Goal: Task Accomplishment & Management: Complete application form

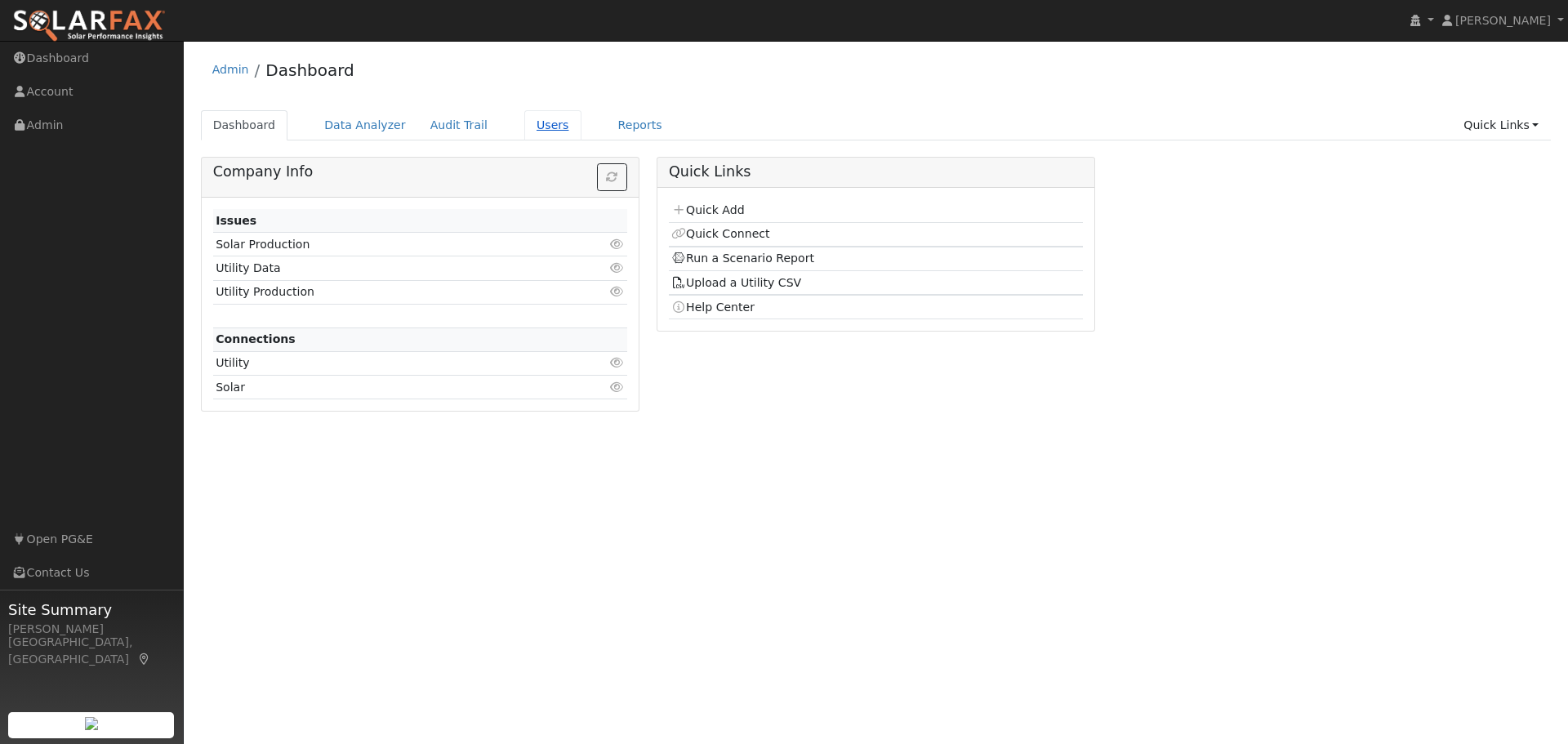
click at [524, 125] on link "Users" at bounding box center [553, 125] width 57 height 30
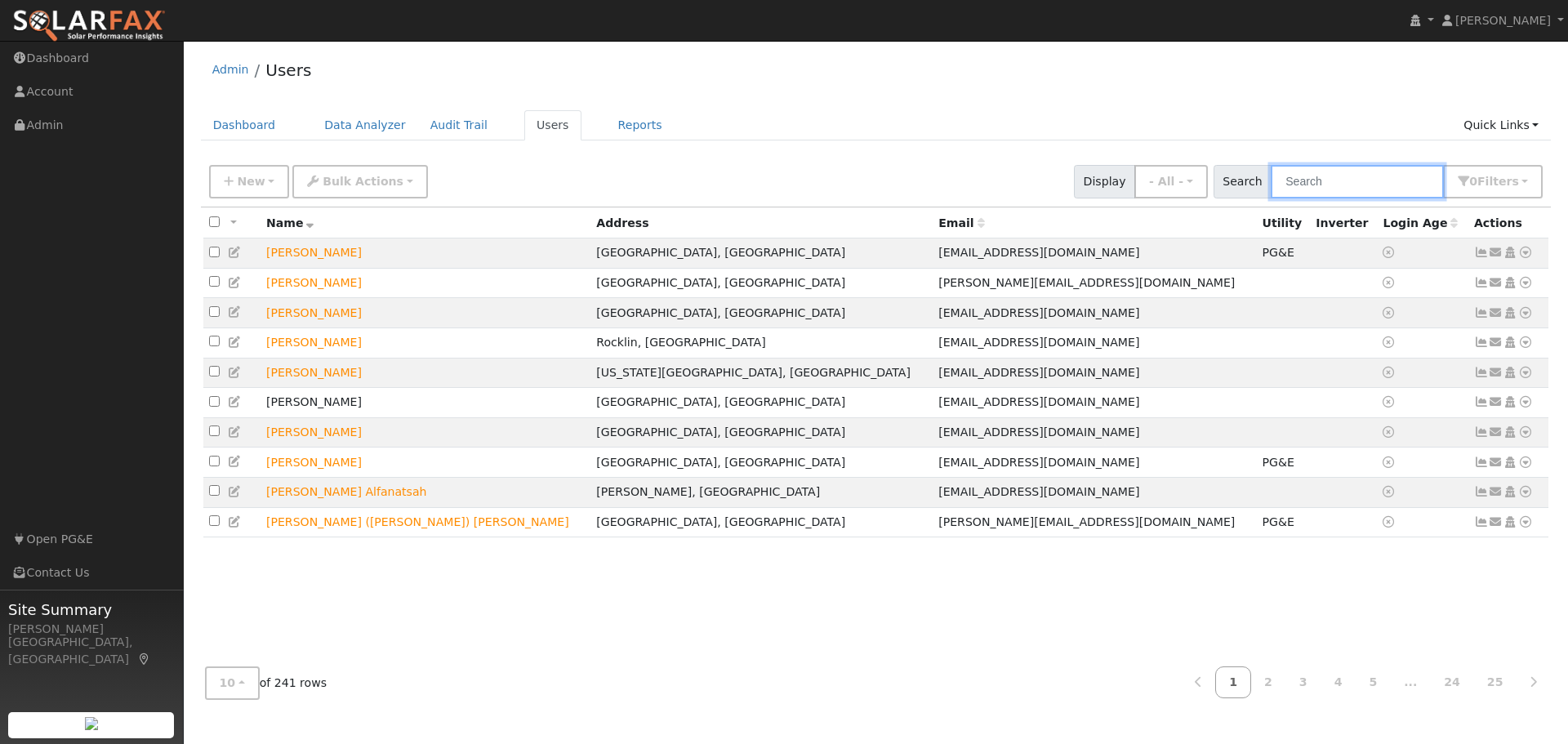
click at [1321, 184] on input "text" at bounding box center [1358, 181] width 173 height 33
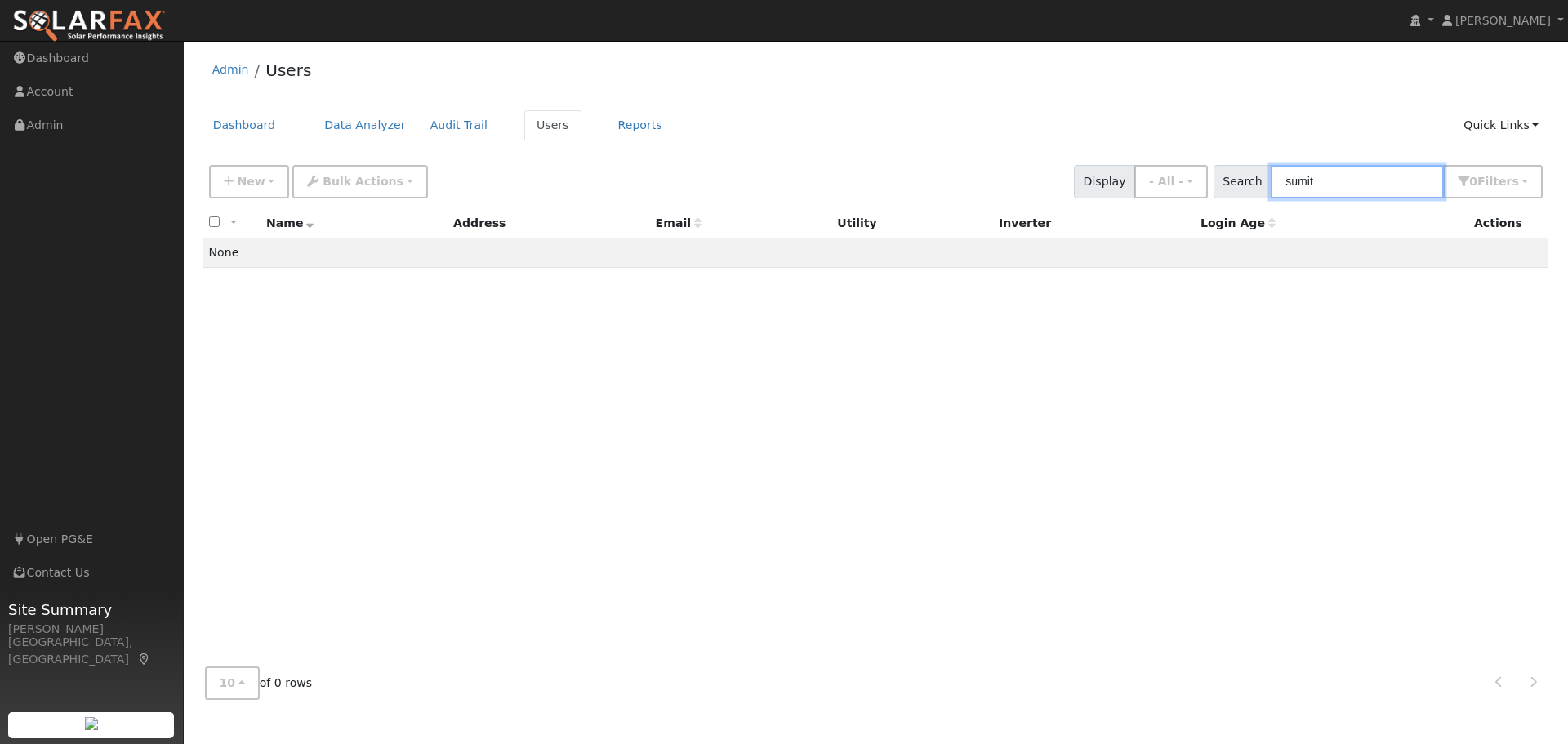
type input "sumit"
click at [1356, 179] on input "sumit" at bounding box center [1358, 181] width 173 height 33
click at [1487, 130] on link "Quick Links" at bounding box center [1501, 125] width 99 height 30
click at [1473, 161] on link "Quick Add" at bounding box center [1468, 160] width 166 height 23
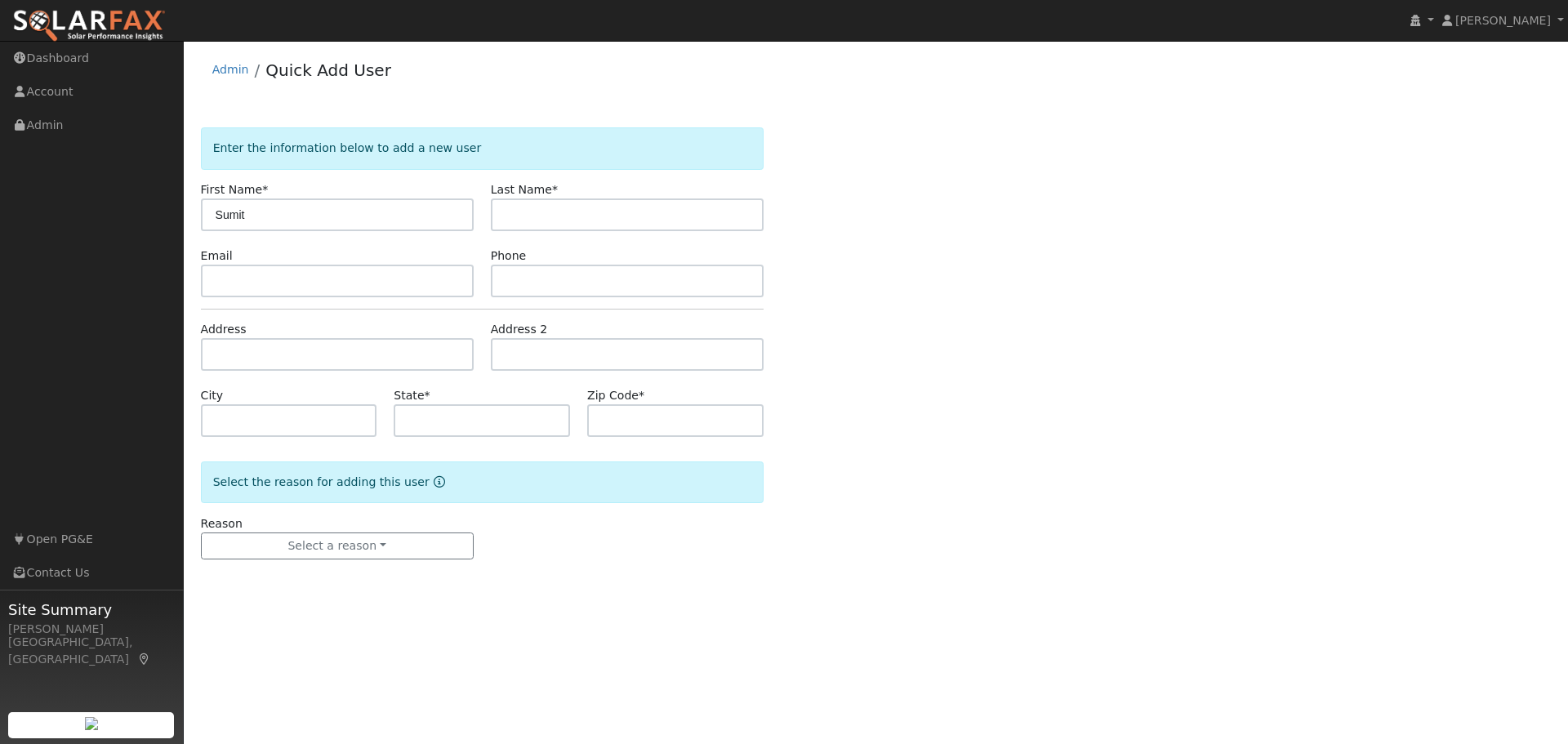
type input "Sumit"
click at [533, 219] on input "text" at bounding box center [627, 215] width 273 height 32
type input "Sarogi"
click at [963, 300] on div "Enter the information below to add a new user First Name * Sumit Last Name * Sa…" at bounding box center [876, 359] width 1351 height 464
click at [226, 290] on input "text" at bounding box center [337, 280] width 273 height 32
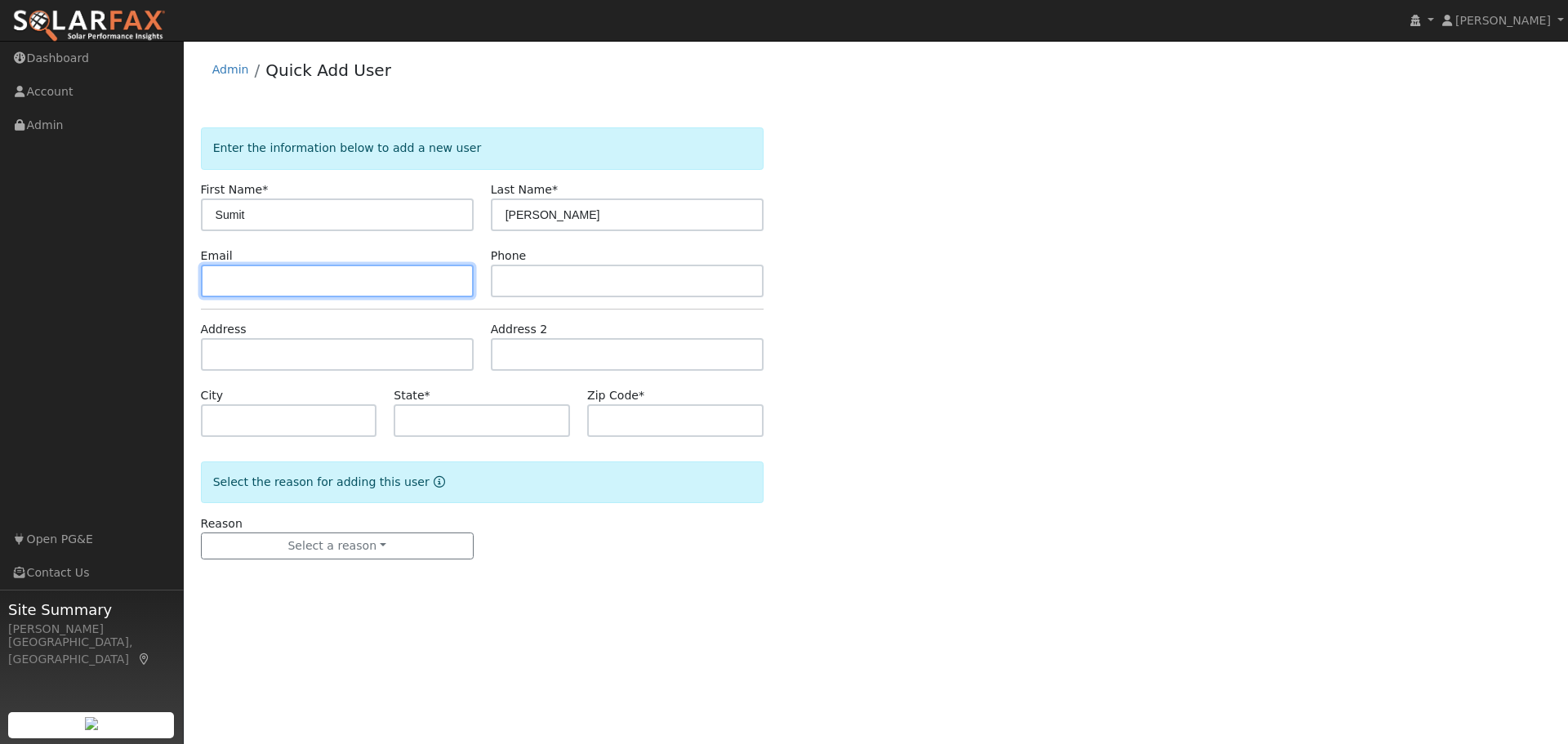
paste input "Ssaraogi@gmail.com"
type input "Ssaraogi@gmail.com"
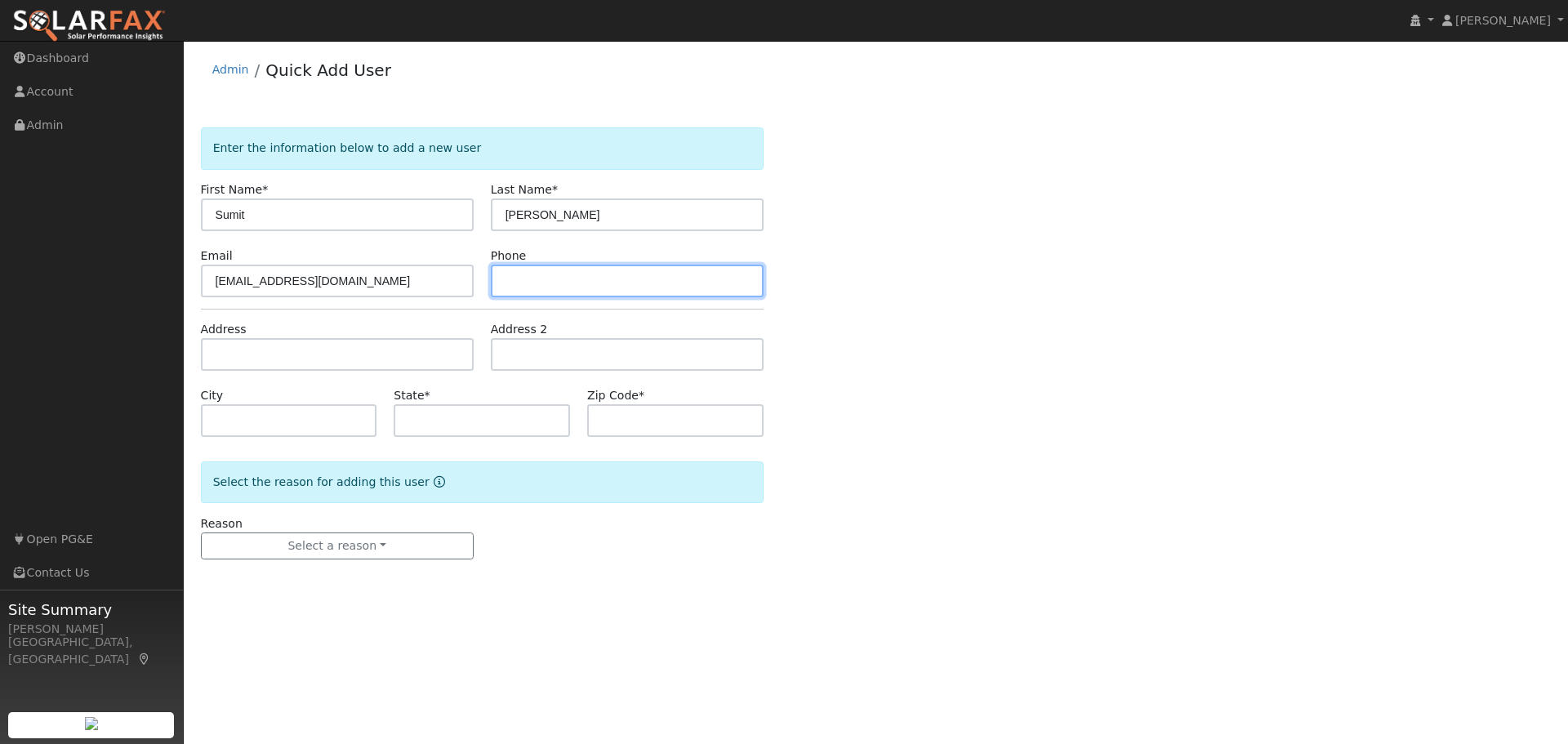
click at [528, 280] on input "text" at bounding box center [627, 280] width 273 height 32
paste input "(408) 564-2169"
type input "(408) 564-2169"
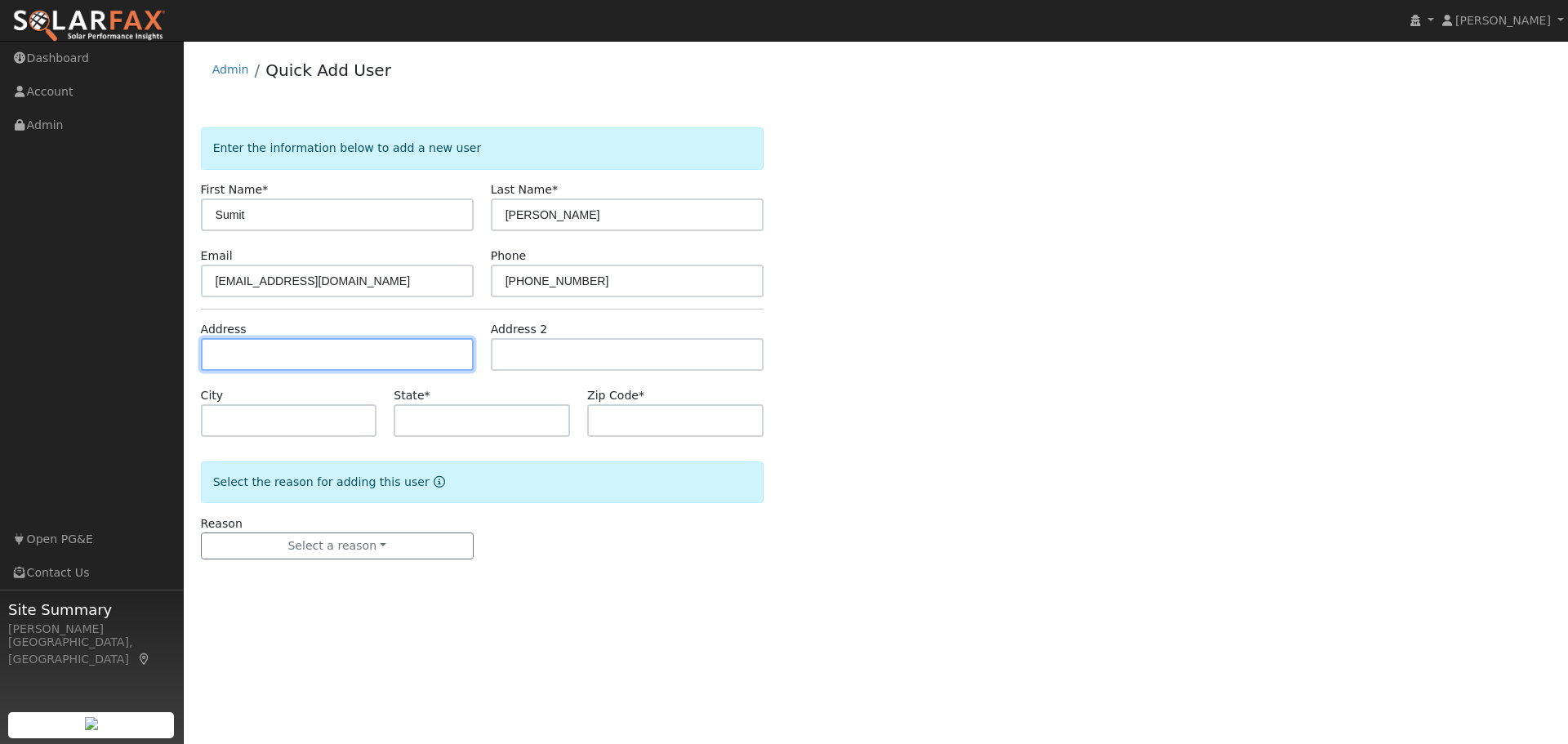
click at [244, 354] on input "text" at bounding box center [337, 354] width 273 height 32
type input "22384 Creston Drive"
type input "Los Altos"
type input "CA"
type input "94024"
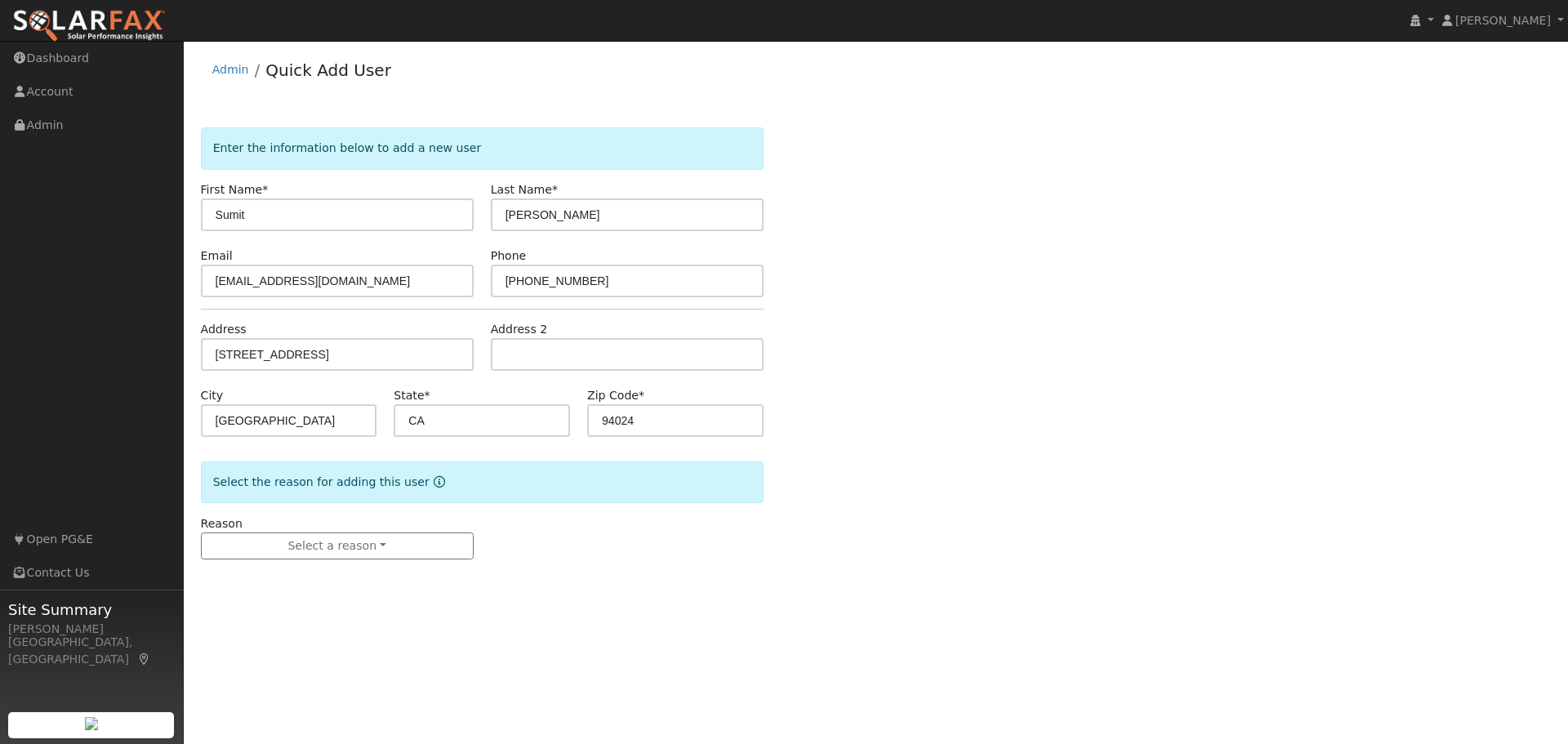
click at [1094, 390] on div "Enter the information below to add a new user First Name * Sumit Last Name * Sa…" at bounding box center [876, 359] width 1351 height 464
click at [250, 554] on button "Select a reason" at bounding box center [337, 546] width 273 height 27
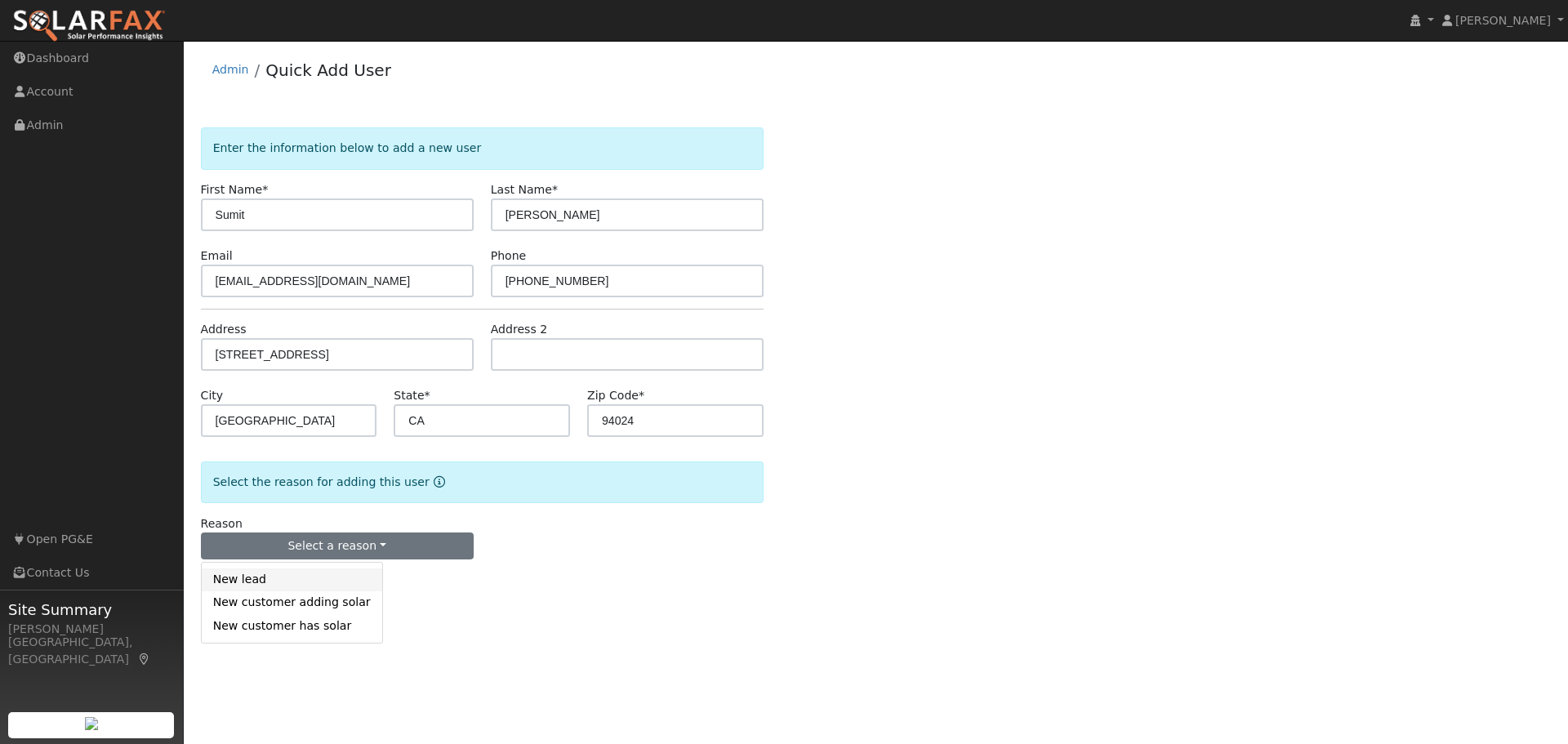
click at [253, 585] on link "New lead" at bounding box center [292, 580] width 180 height 23
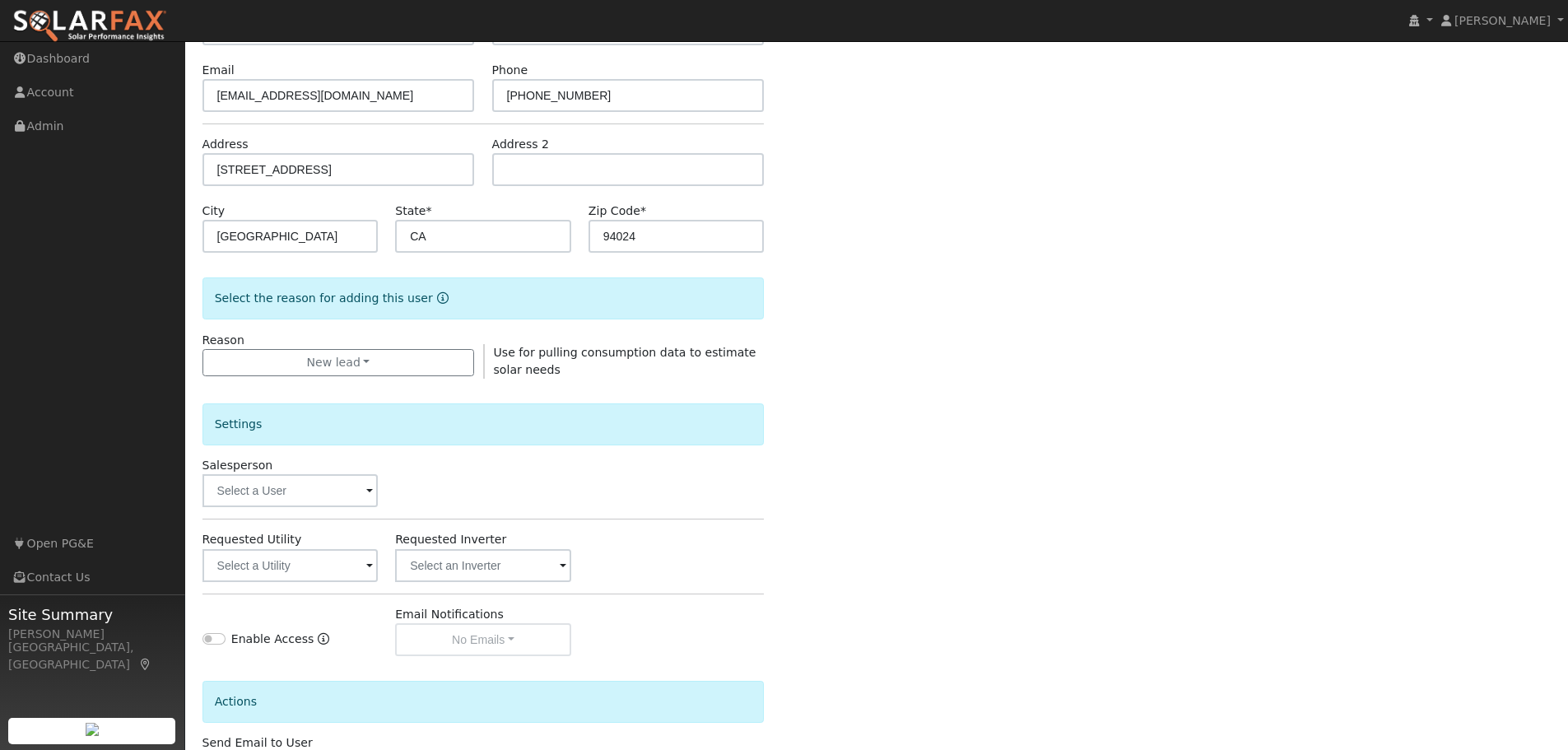
scroll to position [316, 0]
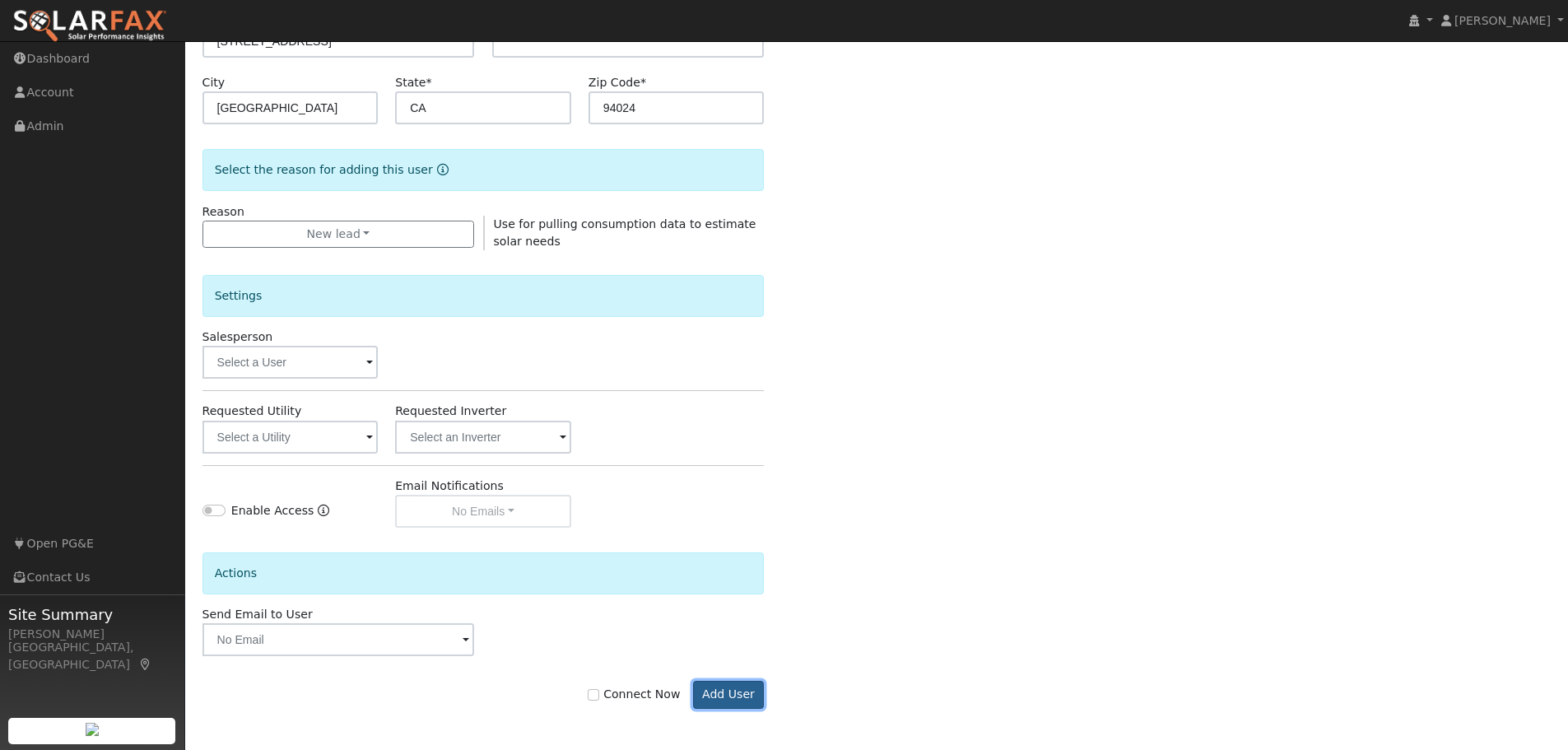
click at [722, 701] on button "Add User" at bounding box center [728, 695] width 72 height 28
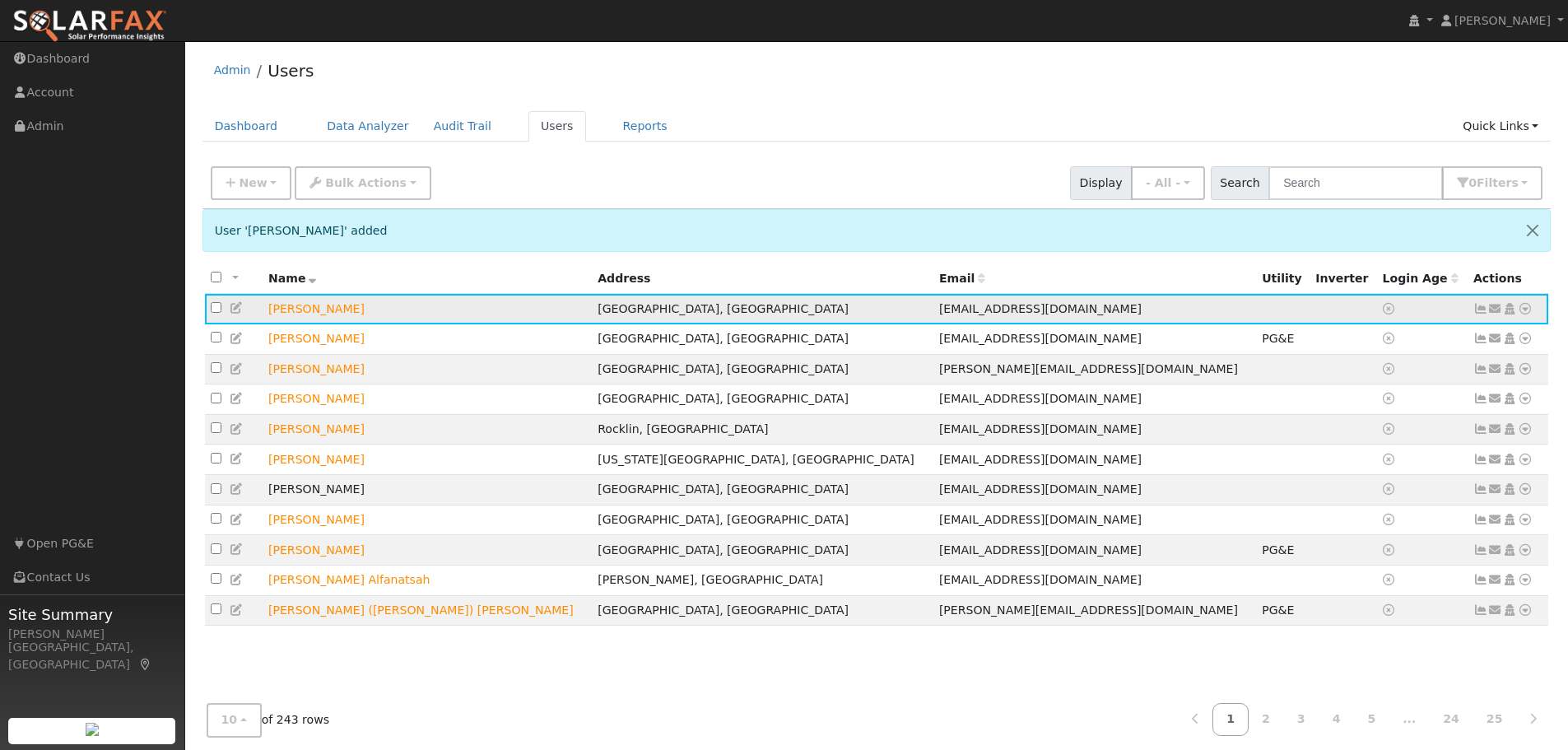
click at [1528, 310] on icon at bounding box center [1525, 308] width 15 height 11
click at [1446, 342] on link "Data Analyzer" at bounding box center [1471, 337] width 119 height 23
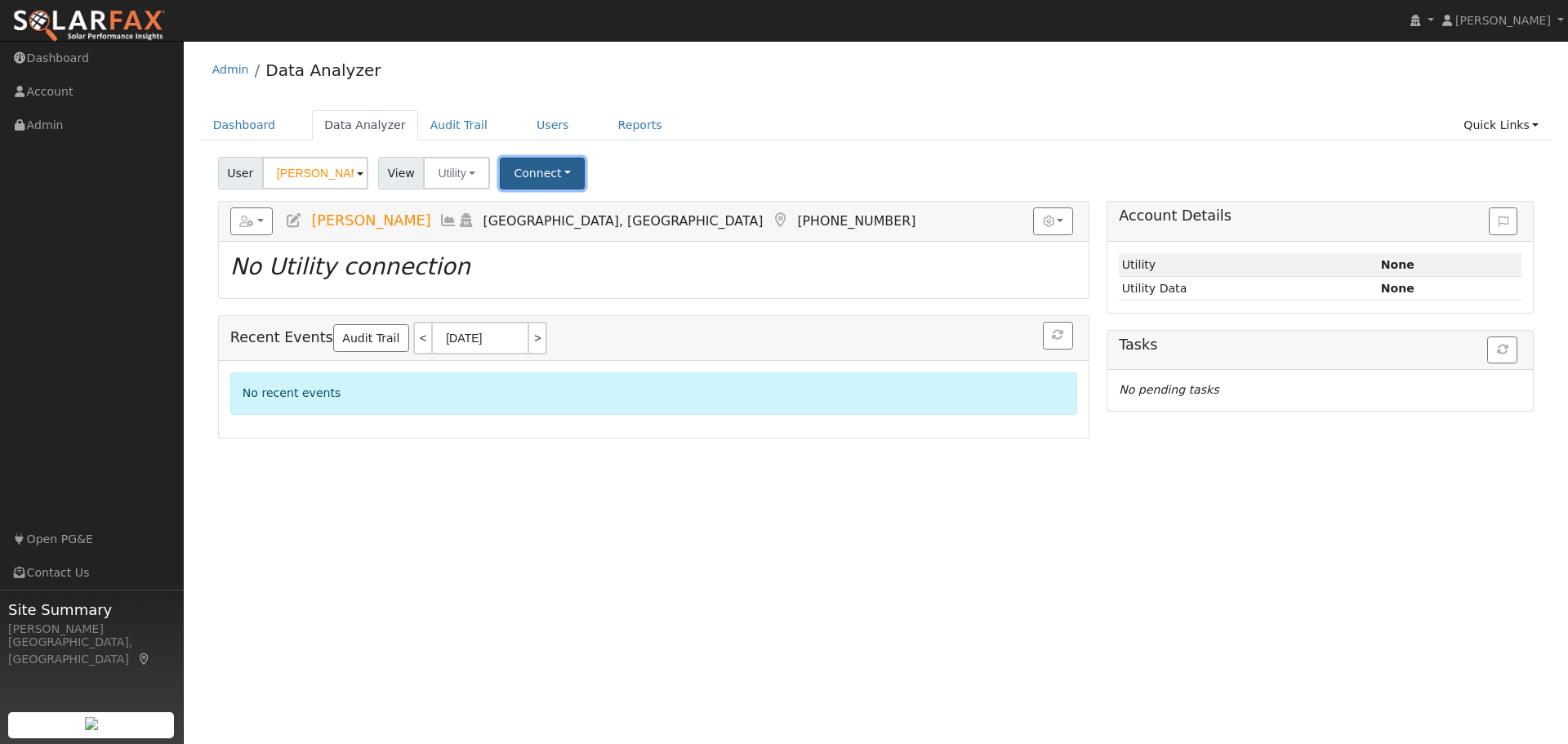
click at [531, 169] on button "Connect" at bounding box center [541, 173] width 85 height 32
click at [569, 215] on link "Select a Provider" at bounding box center [565, 209] width 127 height 23
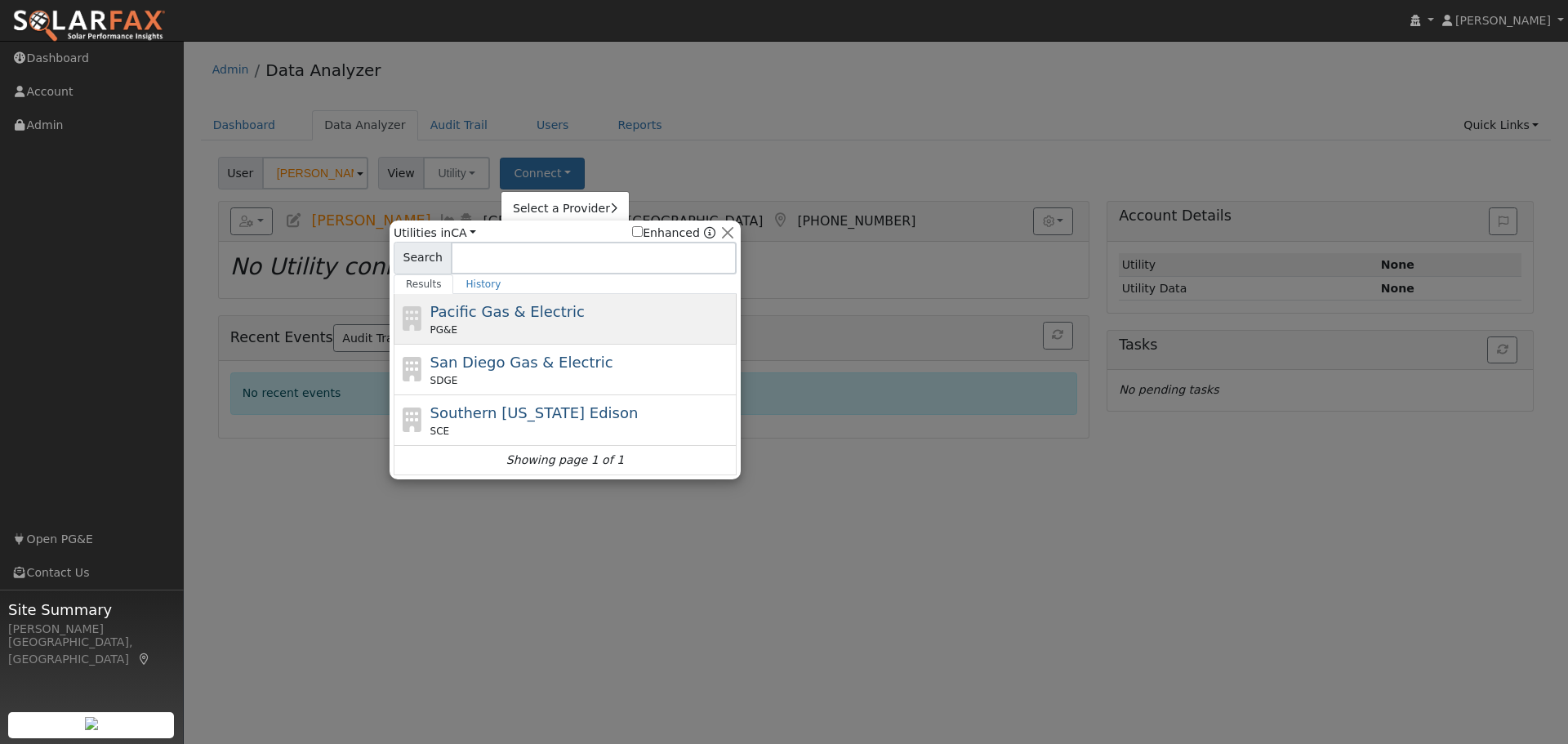
click at [533, 324] on div "PG&E" at bounding box center [582, 329] width 303 height 15
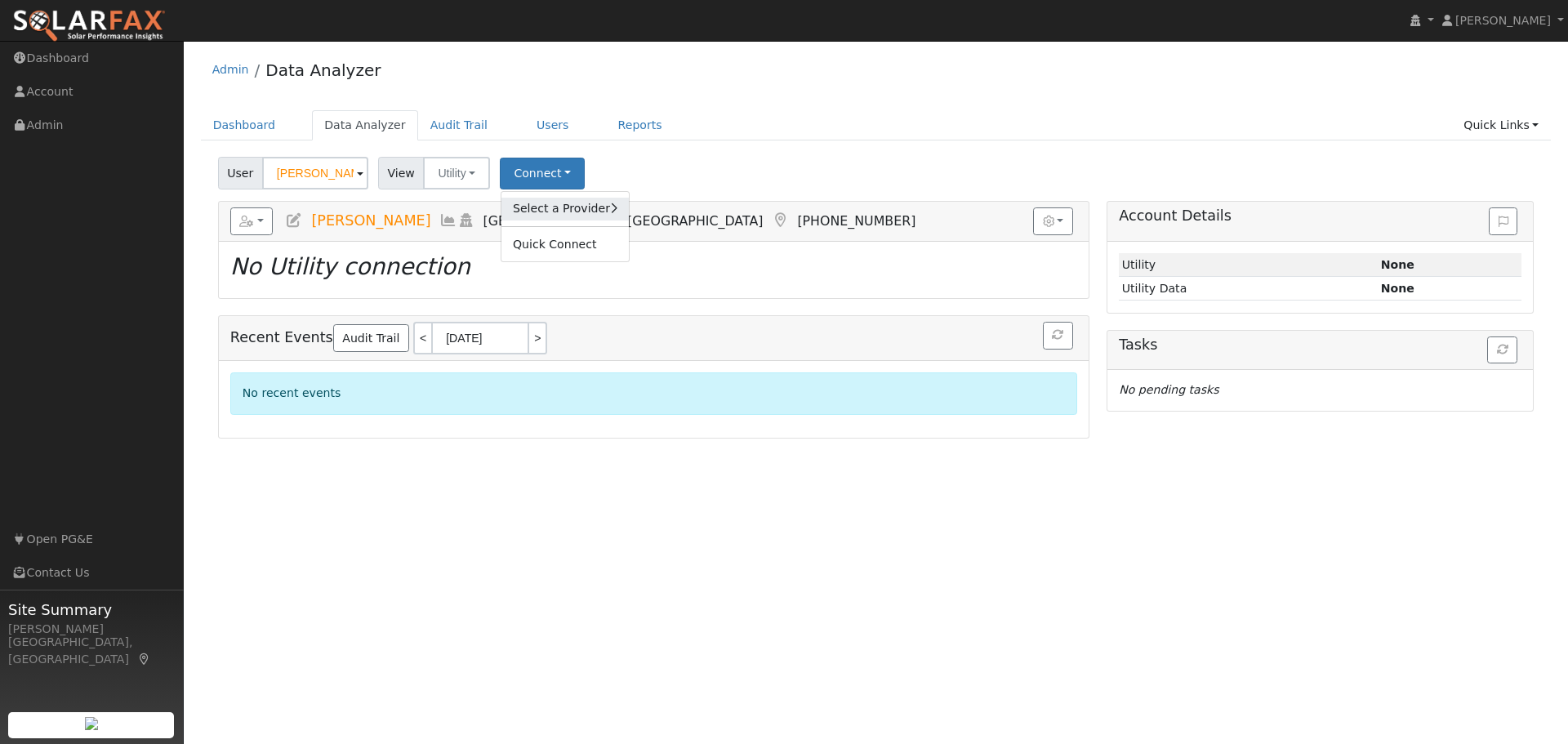
click at [541, 216] on link "Select a Provider" at bounding box center [565, 209] width 127 height 23
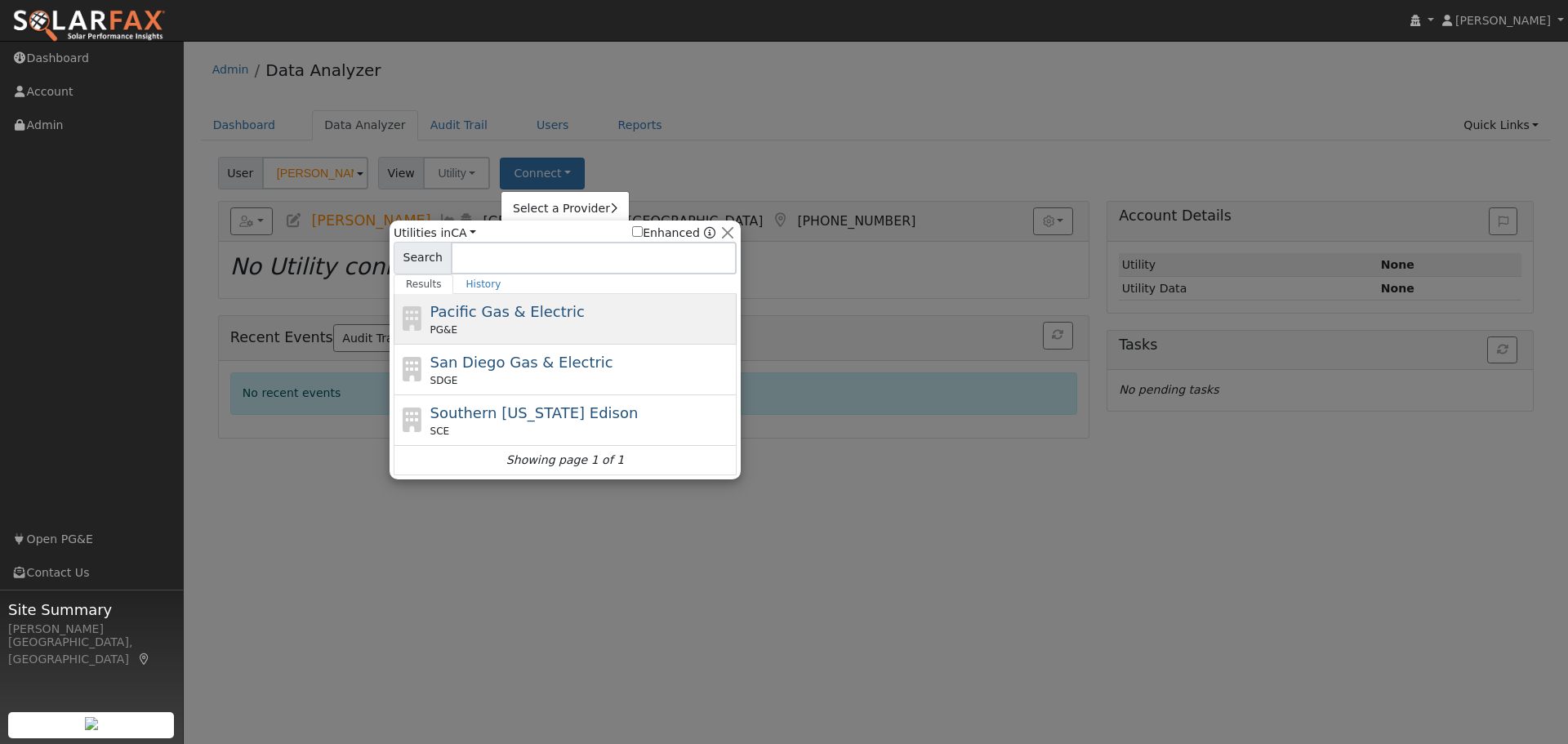
click at [522, 326] on div "PG&E" at bounding box center [582, 329] width 303 height 15
